Goal: Go to known website: Access a specific website the user already knows

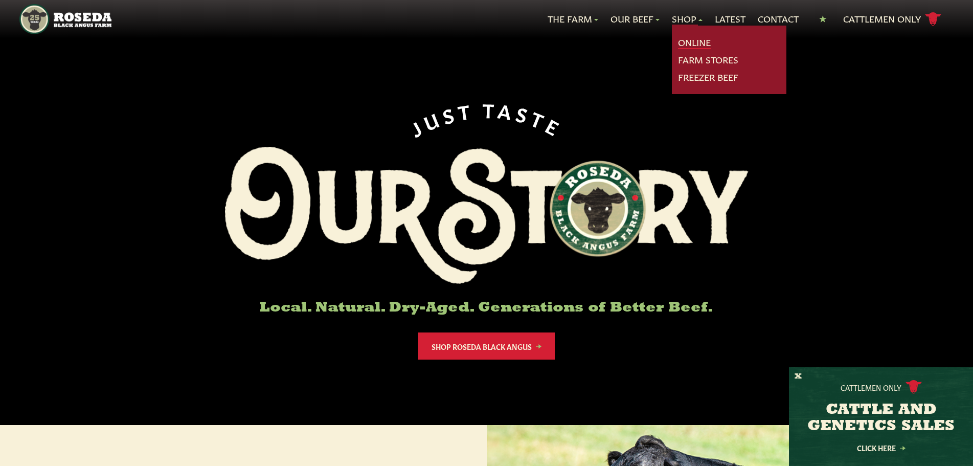
click at [690, 38] on link "Online" at bounding box center [694, 42] width 33 height 13
click at [701, 60] on link "Farm Stores" at bounding box center [708, 59] width 60 height 13
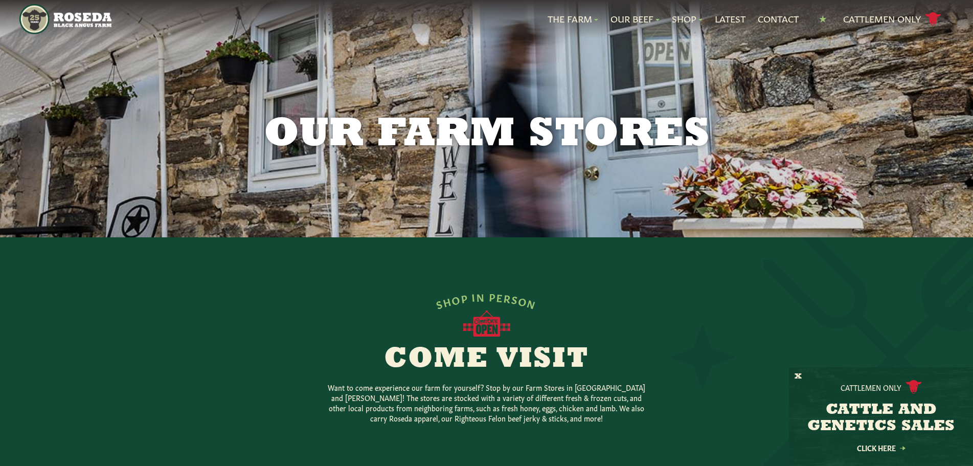
click at [38, 16] on img "Main Navigation" at bounding box center [64, 19] width 91 height 30
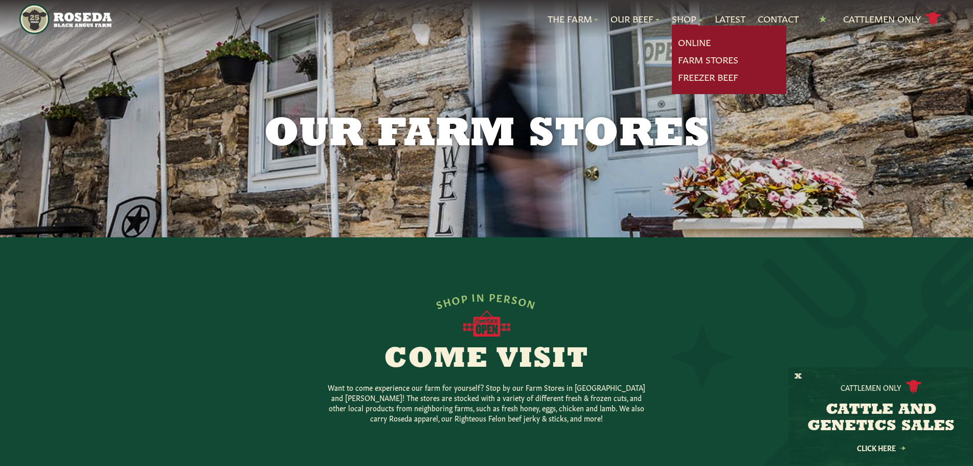
click at [684, 17] on link "Shop" at bounding box center [687, 18] width 31 height 13
click at [689, 36] on link "Online" at bounding box center [694, 42] width 33 height 13
